Goal: Navigation & Orientation: Find specific page/section

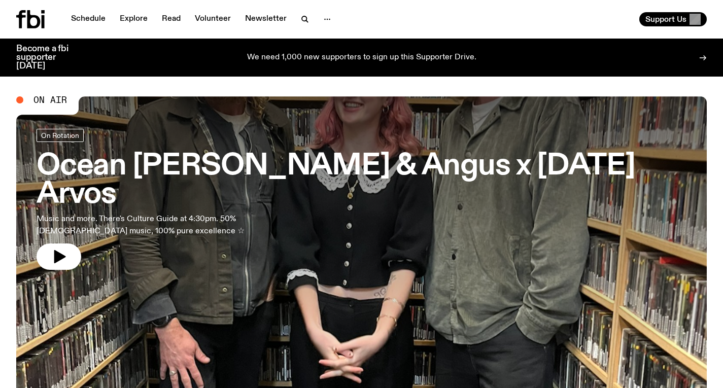
click at [584, 21] on div "Support Us" at bounding box center [537, 19] width 342 height 14
click at [82, 21] on link "Schedule" at bounding box center [88, 19] width 47 height 14
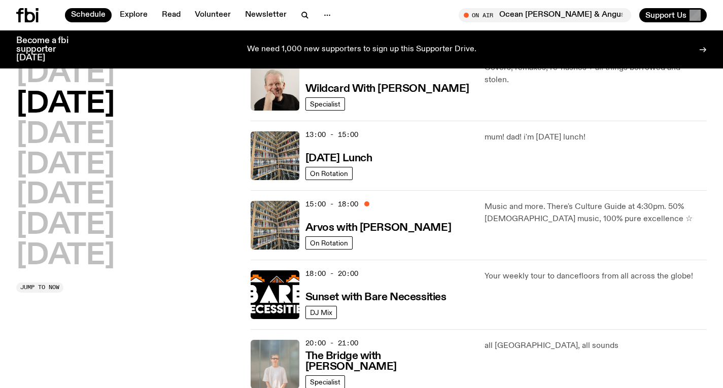
scroll to position [253, 0]
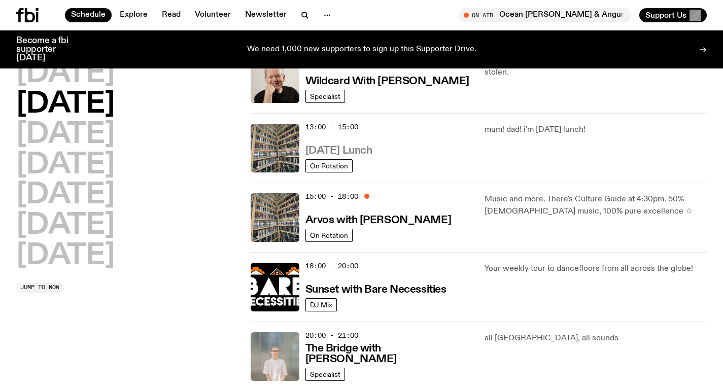
click at [363, 146] on h3 "[DATE] Lunch" at bounding box center [339, 151] width 67 height 11
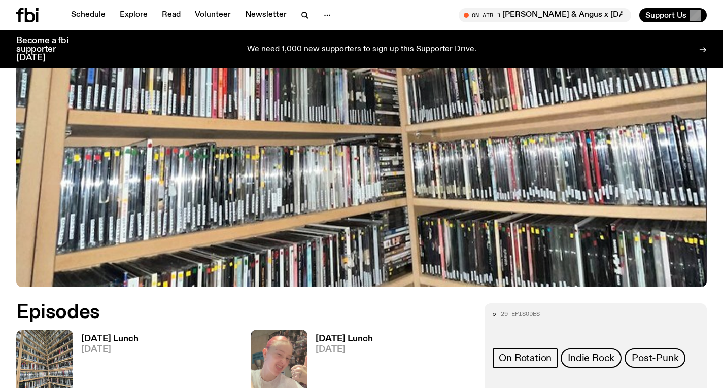
scroll to position [476, 0]
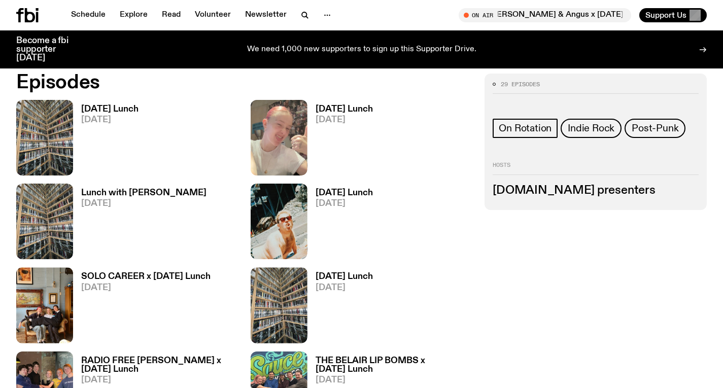
click at [109, 106] on h3 "[DATE] Lunch" at bounding box center [109, 109] width 57 height 9
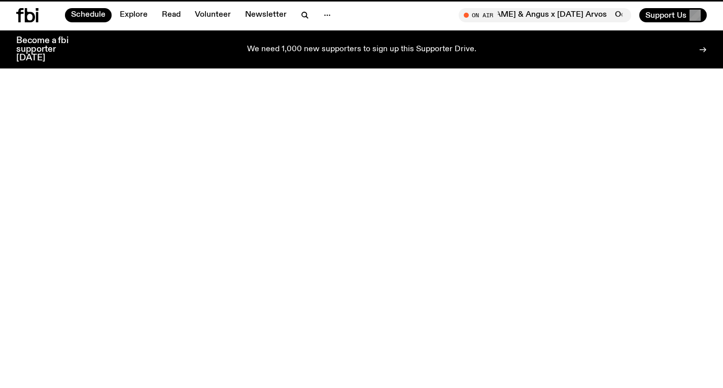
scroll to position [253, 0]
